Goal: Information Seeking & Learning: Check status

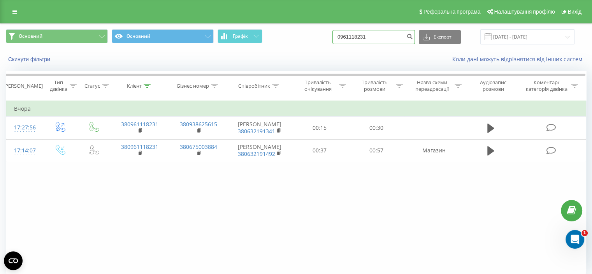
click at [362, 38] on input "0961118231" at bounding box center [373, 37] width 83 height 14
drag, startPoint x: 380, startPoint y: 35, endPoint x: 347, endPoint y: 42, distance: 33.5
click at [347, 42] on input "0961118231" at bounding box center [373, 37] width 83 height 14
paste input "[PHONE_NUMBER]"
click at [379, 36] on input "[PHONE_NUMBER]" at bounding box center [373, 37] width 83 height 14
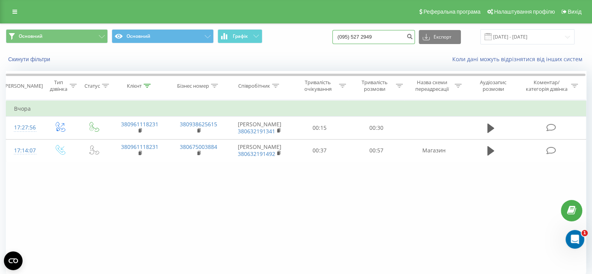
click at [372, 36] on input "(095) 527 2949" at bounding box center [373, 37] width 83 height 14
click at [371, 33] on input "(095) 527 2949" at bounding box center [373, 37] width 83 height 14
click at [360, 35] on input "(095) 5272949" at bounding box center [373, 37] width 83 height 14
click at [351, 35] on input "(095 5272949" at bounding box center [373, 37] width 83 height 14
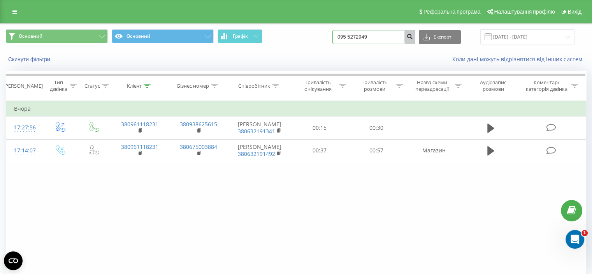
type input "095 5272949"
click at [413, 37] on icon "submit" at bounding box center [409, 35] width 7 height 5
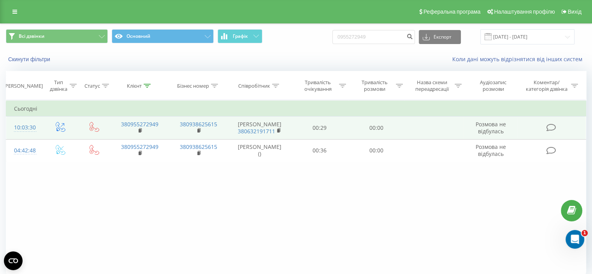
click at [366, 126] on td "00:00" at bounding box center [376, 127] width 56 height 23
click at [362, 127] on td "00:00" at bounding box center [376, 127] width 56 height 23
click at [289, 133] on td "Дмитро Кулик 380632191711" at bounding box center [259, 127] width 63 height 23
